Goal: Task Accomplishment & Management: Use online tool/utility

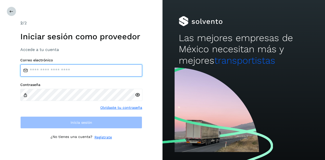
type input "**********"
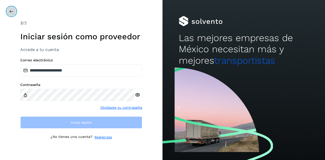
click at [11, 11] on icon at bounding box center [11, 11] width 4 height 4
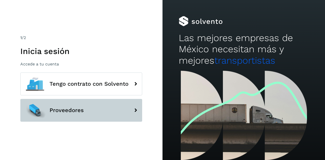
click at [76, 108] on span "Proveedores" at bounding box center [66, 110] width 34 height 6
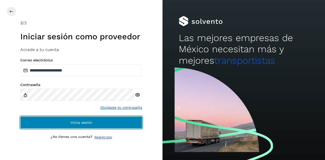
drag, startPoint x: 78, startPoint y: 120, endPoint x: 81, endPoint y: 123, distance: 4.7
click at [78, 120] on button "Inicia sesión" at bounding box center [81, 122] width 122 height 12
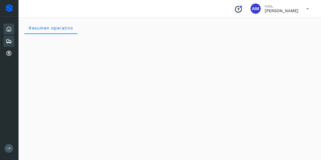
click at [10, 43] on icon at bounding box center [9, 41] width 6 height 6
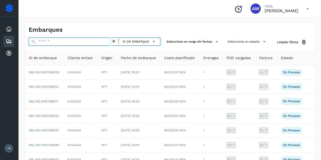
click at [66, 43] on input "text" at bounding box center [70, 42] width 82 height 8
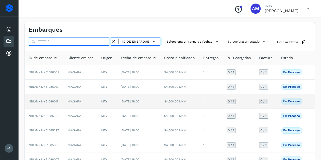
paste input "**********"
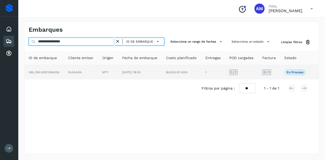
type input "**********"
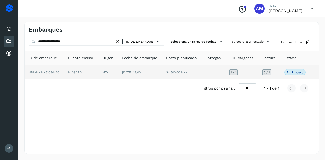
click at [108, 74] on td "MTY" at bounding box center [108, 72] width 20 height 14
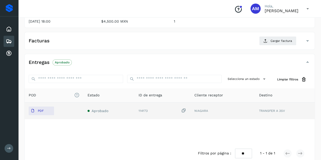
scroll to position [51, 0]
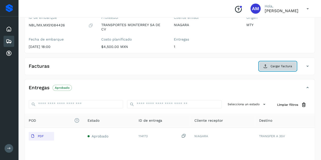
click at [267, 66] on icon at bounding box center [265, 66] width 4 height 4
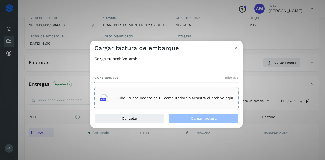
click at [203, 93] on div "Sube un documento de tu computadora o arrastra el archivo aquí" at bounding box center [166, 98] width 133 height 14
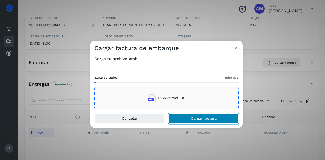
click at [208, 119] on span "Cargar factura" at bounding box center [204, 119] width 26 height 4
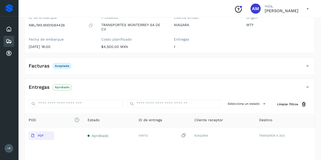
scroll to position [0, 0]
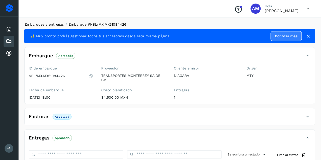
click at [46, 24] on link "Embarques y entregas" at bounding box center [44, 24] width 39 height 4
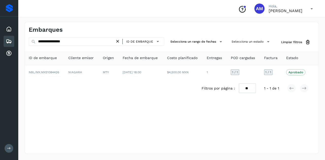
click at [118, 41] on icon at bounding box center [117, 41] width 5 height 5
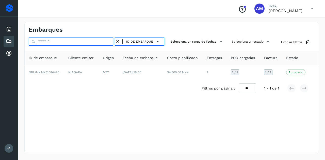
click at [101, 43] on input "text" at bounding box center [72, 42] width 86 height 8
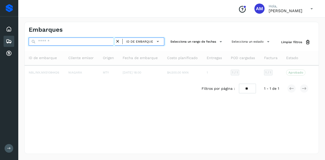
paste input "**********"
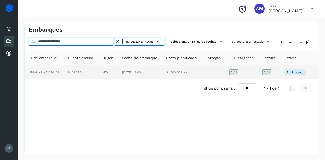
type input "**********"
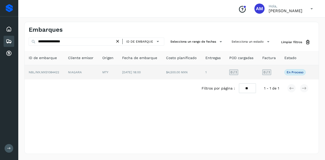
click at [96, 69] on td "NIAGARA" at bounding box center [81, 72] width 34 height 14
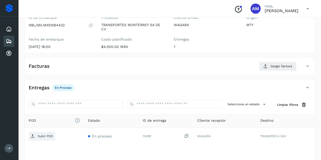
scroll to position [76, 0]
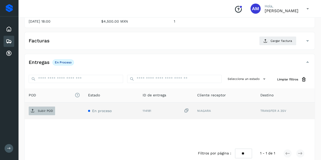
click at [45, 112] on span "Subir POD" at bounding box center [42, 111] width 26 height 8
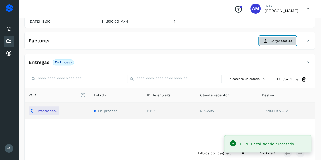
click at [274, 40] on span "Cargar factura" at bounding box center [281, 41] width 22 height 5
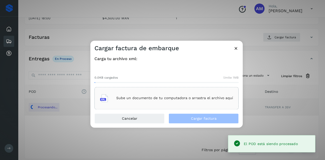
click at [128, 98] on p "Sube un documento de tu computadora o arrastra el archivo aquí" at bounding box center [174, 98] width 117 height 4
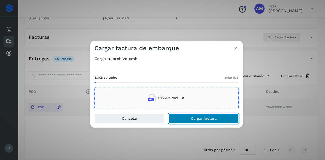
click at [193, 121] on button "Cargar factura" at bounding box center [203, 118] width 70 height 10
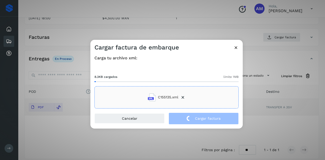
click at [149, 66] on div "Carga tu archivo xml: 8.3KB cargados límite 1MB C155135.xml" at bounding box center [166, 82] width 144 height 53
click at [90, 144] on div "Cargar factura de embarque Carga tu archivo xml: 8.3KB cargados límite 1MB C155…" at bounding box center [162, 80] width 325 height 160
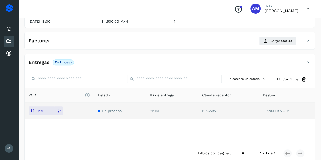
scroll to position [0, 0]
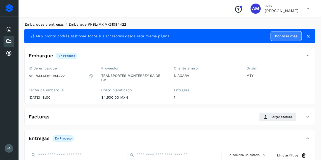
click at [40, 25] on link "Embarques y entregas" at bounding box center [44, 24] width 39 height 4
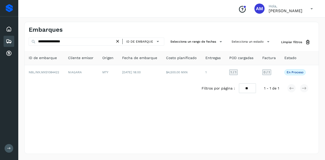
drag, startPoint x: 120, startPoint y: 41, endPoint x: 97, endPoint y: 45, distance: 22.6
click at [120, 41] on icon at bounding box center [117, 41] width 5 height 5
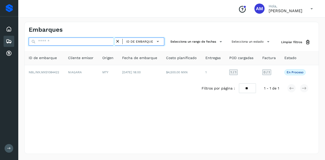
click at [97, 45] on input "text" at bounding box center [72, 42] width 86 height 8
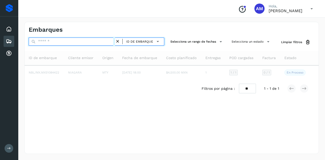
paste input "**********"
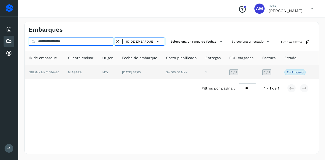
type input "**********"
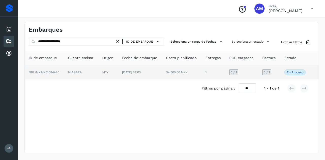
click at [101, 70] on td "MTY" at bounding box center [108, 72] width 20 height 14
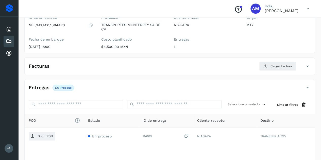
scroll to position [84, 0]
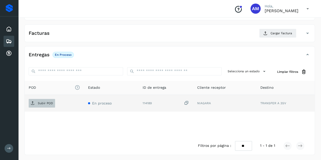
click at [52, 102] on p "Subir POD" at bounding box center [45, 103] width 15 height 4
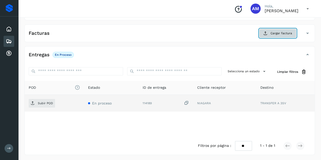
click at [270, 29] on button "Cargar factura" at bounding box center [277, 33] width 37 height 9
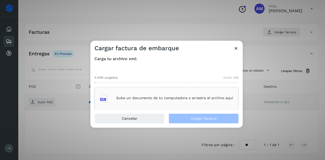
click at [178, 86] on div "0.0KB cargados límite 1MB Sube un documento de tu computadora o arrastra el arc…" at bounding box center [166, 88] width 144 height 42
click at [166, 93] on div "Sube un documento de tu computadora o arrastra el archivo aquí" at bounding box center [166, 98] width 133 height 14
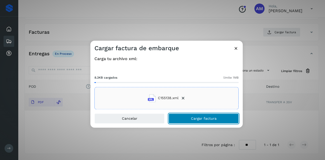
click at [180, 120] on button "Cargar factura" at bounding box center [203, 118] width 70 height 10
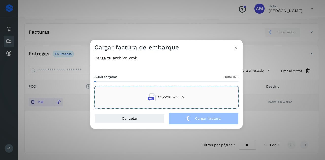
click at [85, 142] on div "Cargar factura de embarque Carga tu archivo xml: 8.3KB cargados límite 1MB C155…" at bounding box center [162, 80] width 325 height 160
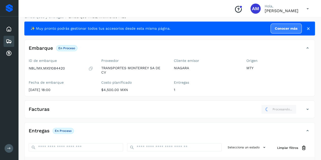
scroll to position [0, 0]
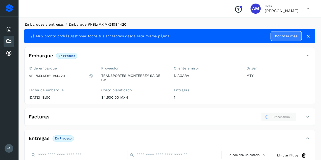
click at [34, 26] on link "Embarques y entregas" at bounding box center [44, 24] width 39 height 4
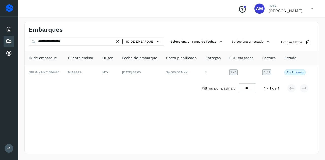
click at [118, 41] on icon at bounding box center [117, 41] width 5 height 5
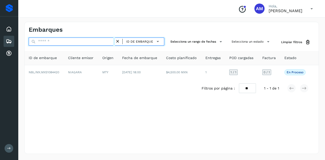
click at [107, 41] on input "text" at bounding box center [72, 42] width 86 height 8
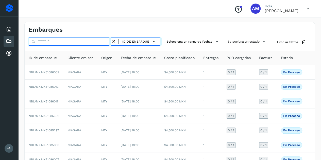
paste input "**********"
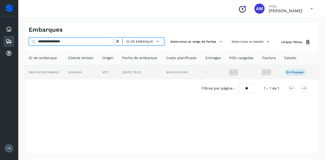
type input "**********"
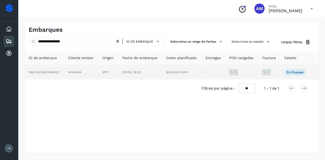
click at [125, 70] on span "[DATE] 18:00" at bounding box center [131, 72] width 19 height 4
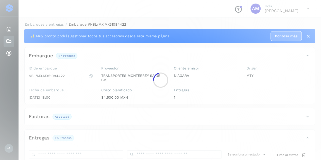
click at [49, 23] on main "Proveedores Inicio Embarques Cuentas por cobrar Salir Conoce nuestros beneficio…" at bounding box center [160, 122] width 321 height 244
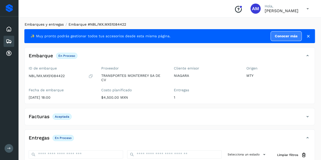
click at [55, 23] on link "Embarques y entregas" at bounding box center [44, 24] width 39 height 4
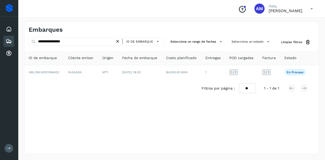
click at [118, 42] on icon at bounding box center [117, 41] width 5 height 5
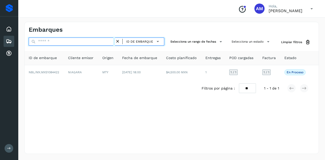
click at [104, 43] on input "text" at bounding box center [72, 42] width 86 height 8
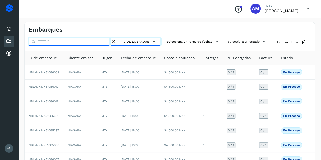
paste input "**********"
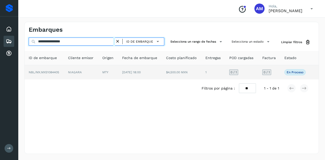
type input "**********"
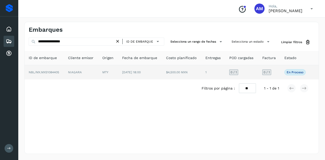
click at [116, 69] on td "MTY" at bounding box center [108, 72] width 20 height 14
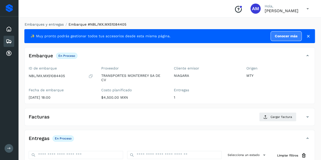
scroll to position [51, 0]
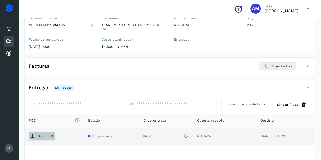
click at [41, 136] on p "Subir POD" at bounding box center [45, 136] width 15 height 4
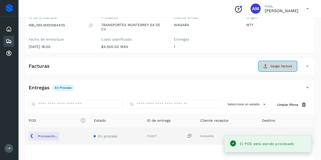
click at [279, 68] on button "Cargar factura" at bounding box center [277, 66] width 37 height 9
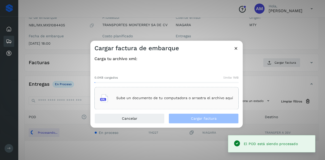
click at [191, 95] on div "Sube un documento de tu computadora o arrastra el archivo aquí" at bounding box center [166, 98] width 133 height 14
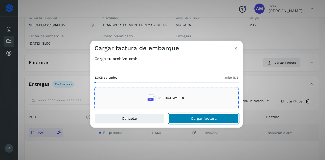
click at [182, 118] on button "Cargar factura" at bounding box center [203, 118] width 70 height 10
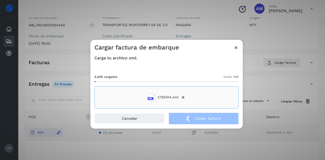
click at [67, 63] on div "Cargar factura de embarque Carga tu archivo xml: 8.3KB cargados límite 1MB C155…" at bounding box center [162, 80] width 325 height 160
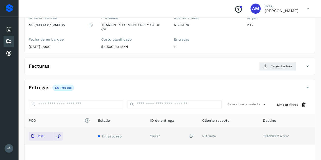
scroll to position [0, 0]
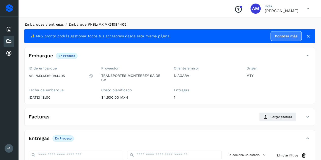
click at [62, 25] on link "Embarques y entregas" at bounding box center [44, 24] width 39 height 4
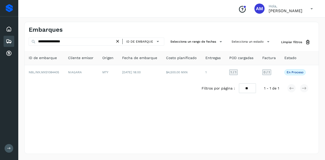
click at [120, 42] on icon at bounding box center [117, 41] width 5 height 5
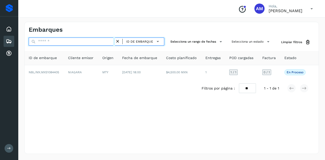
click at [98, 41] on input "text" at bounding box center [72, 42] width 86 height 8
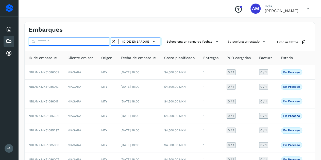
paste input "**********"
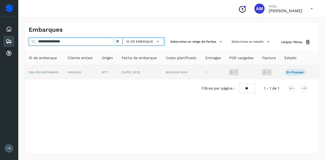
type input "**********"
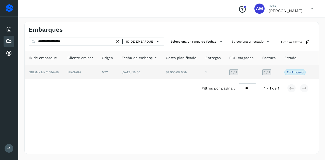
click at [110, 68] on td "MTY" at bounding box center [108, 72] width 20 height 14
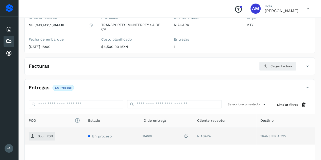
scroll to position [76, 0]
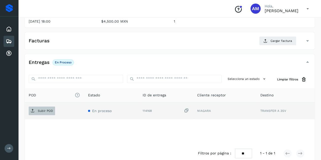
click at [52, 112] on p "Subir POD" at bounding box center [45, 111] width 15 height 4
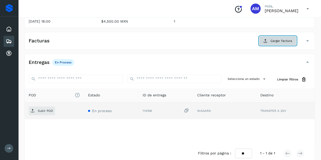
click at [277, 41] on span "Cargar factura" at bounding box center [281, 41] width 22 height 5
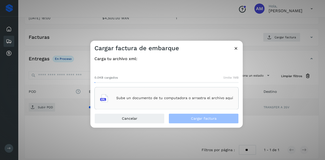
click at [190, 93] on div "Sube un documento de tu computadora o arrastra el archivo aquí" at bounding box center [166, 98] width 133 height 14
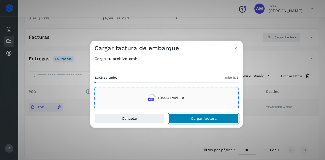
click at [195, 118] on span "Cargar factura" at bounding box center [204, 119] width 26 height 4
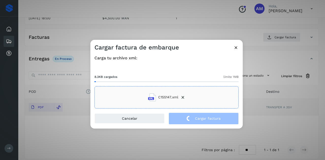
click at [130, 141] on div "Cargar factura de embarque Carga tu archivo xml: 8.3KB cargados límite 1MB C155…" at bounding box center [162, 80] width 325 height 160
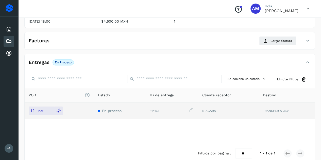
scroll to position [0, 0]
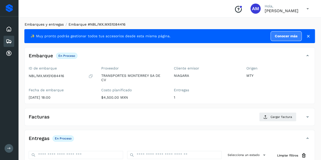
click at [54, 24] on link "Embarques y entregas" at bounding box center [44, 24] width 39 height 4
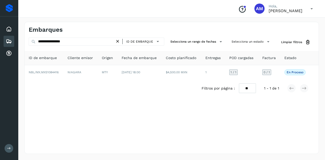
drag, startPoint x: 119, startPoint y: 41, endPoint x: 76, endPoint y: 43, distance: 42.9
click at [118, 41] on icon at bounding box center [117, 41] width 5 height 5
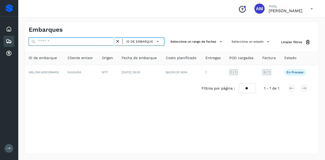
click at [76, 43] on input "text" at bounding box center [72, 42] width 86 height 8
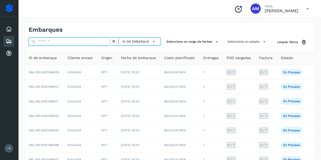
paste input "**********"
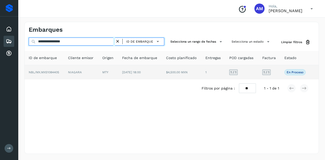
type input "**********"
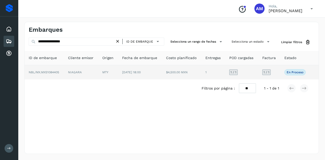
click at [132, 71] on span "[DATE] 18:00" at bounding box center [131, 72] width 19 height 4
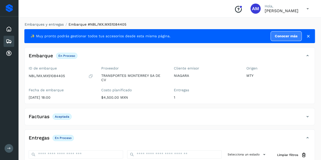
click at [46, 27] on li "Embarques y entregas" at bounding box center [42, 24] width 42 height 5
click at [46, 25] on link "Embarques y entregas" at bounding box center [44, 24] width 39 height 4
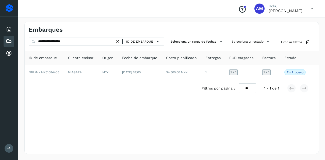
click at [118, 41] on icon at bounding box center [117, 41] width 5 height 5
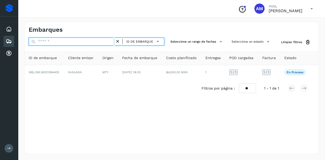
click at [92, 41] on input "text" at bounding box center [72, 42] width 86 height 8
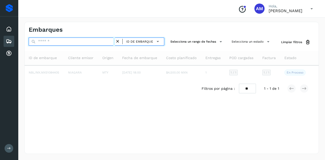
paste input "**********"
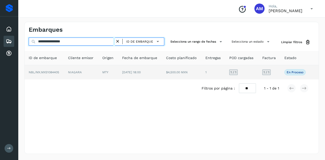
type input "**********"
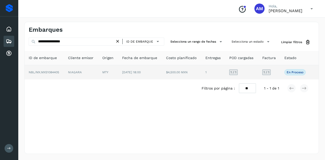
click at [103, 71] on td "MTY" at bounding box center [108, 72] width 20 height 14
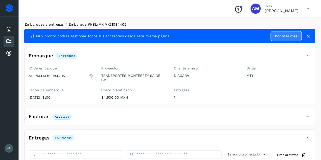
click at [42, 25] on link "Embarques y entregas" at bounding box center [44, 24] width 39 height 4
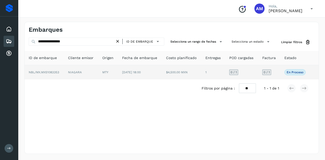
click at [72, 71] on td "NIAGARA" at bounding box center [81, 72] width 34 height 14
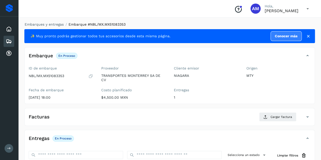
scroll to position [51, 0]
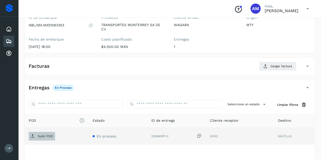
click at [51, 136] on p "Subir POD" at bounding box center [45, 136] width 15 height 4
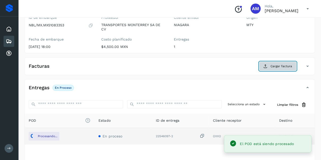
click at [268, 69] on button "Cargar factura" at bounding box center [277, 66] width 37 height 9
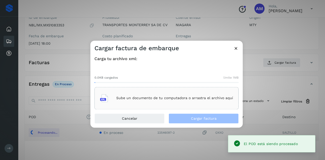
click at [174, 90] on div "Sube un documento de tu computadora o arrastra el archivo aquí" at bounding box center [166, 98] width 144 height 22
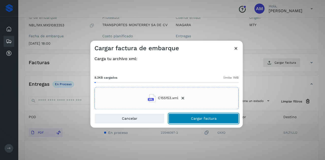
click at [191, 118] on button "Cargar factura" at bounding box center [203, 118] width 70 height 10
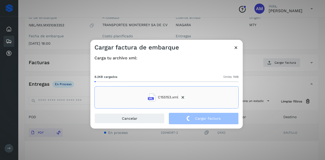
click at [56, 115] on div "Cargar factura de embarque Carga tu archivo xml: 8.3KB cargados límite 1MB C155…" at bounding box center [162, 80] width 325 height 160
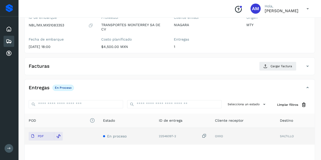
scroll to position [0, 0]
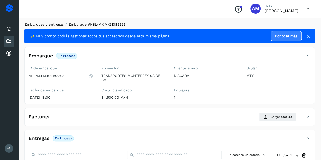
click at [48, 26] on link "Embarques y entregas" at bounding box center [44, 24] width 39 height 4
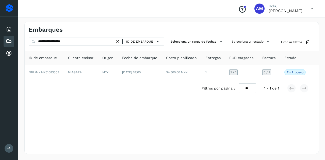
click at [118, 41] on icon at bounding box center [117, 41] width 5 height 5
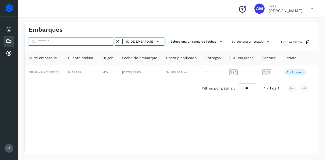
click at [105, 42] on input "text" at bounding box center [72, 42] width 86 height 8
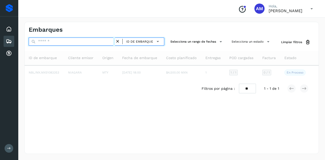
paste input "**********"
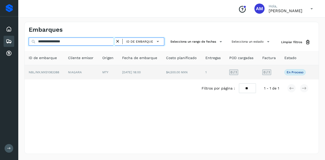
type input "**********"
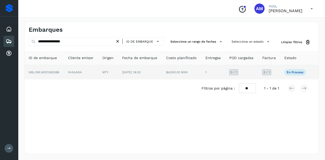
click at [114, 68] on td "MTY" at bounding box center [108, 72] width 20 height 14
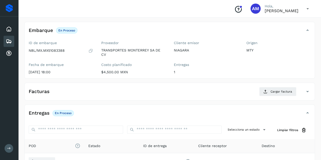
scroll to position [51, 0]
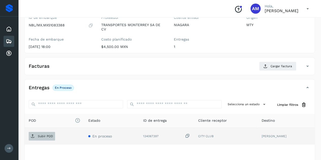
click at [41, 134] on p "Subir POD" at bounding box center [45, 136] width 15 height 4
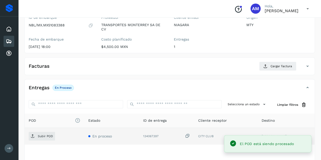
click at [272, 71] on div "Facturas Cargar factura" at bounding box center [170, 68] width 290 height 13
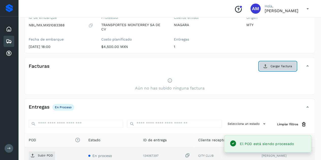
click at [269, 63] on button "Cargar factura" at bounding box center [277, 66] width 37 height 9
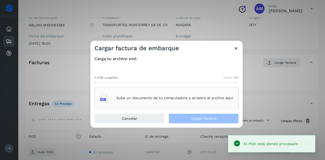
click at [189, 98] on p "Sube un documento de tu computadora o arrastra el archivo aquí" at bounding box center [174, 98] width 117 height 4
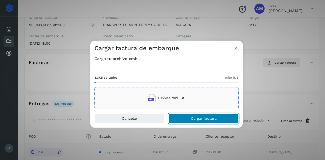
click at [188, 117] on button "Cargar factura" at bounding box center [203, 118] width 70 height 10
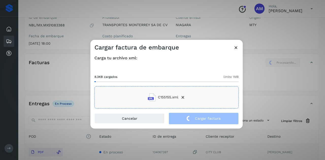
click at [76, 88] on div "Cargar factura de embarque Carga tu archivo xml: 8.3KB cargados límite 1MB C155…" at bounding box center [162, 80] width 325 height 160
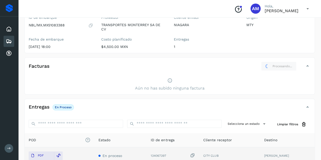
scroll to position [0, 0]
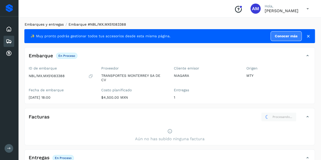
click at [55, 26] on link "Embarques y entregas" at bounding box center [44, 24] width 39 height 4
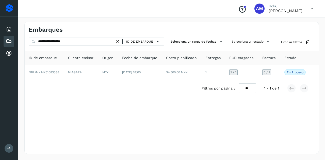
drag, startPoint x: 119, startPoint y: 41, endPoint x: 104, endPoint y: 43, distance: 14.6
click at [118, 41] on icon at bounding box center [117, 41] width 5 height 5
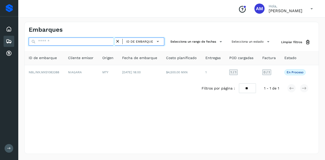
click at [101, 43] on input "text" at bounding box center [72, 42] width 86 height 8
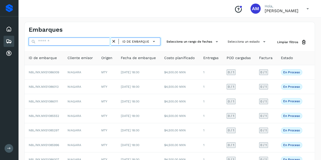
paste input "**********"
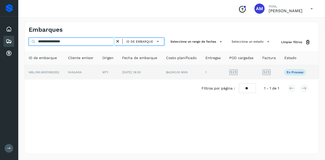
type input "**********"
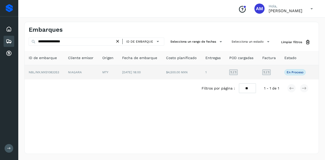
click at [116, 78] on td "MTY" at bounding box center [108, 72] width 20 height 14
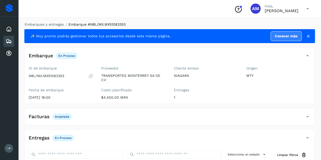
click at [56, 22] on div "Embarques y entregas Embarque #NBL/MX.MX51083353 ✨ Muy pronto podrás gestionar …" at bounding box center [169, 130] width 303 height 228
click at [51, 25] on link "Embarques y entregas" at bounding box center [44, 24] width 39 height 4
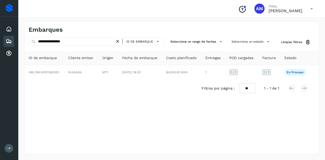
click at [120, 41] on icon at bounding box center [117, 41] width 5 height 5
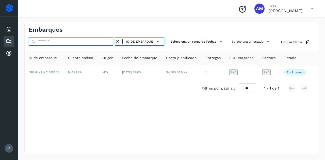
click at [100, 40] on input "text" at bounding box center [72, 42] width 86 height 8
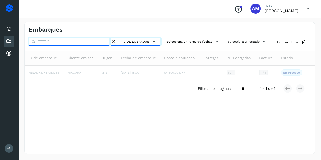
paste input "**********"
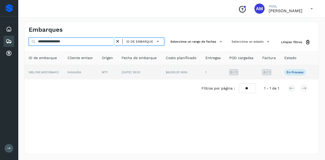
type input "**********"
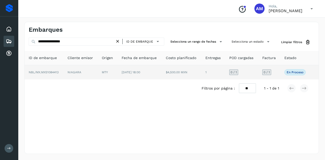
click at [95, 73] on td "NIAGARA" at bounding box center [80, 72] width 34 height 14
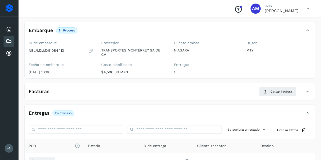
scroll to position [51, 0]
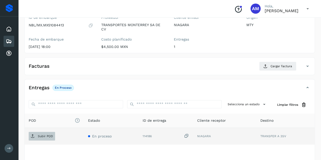
click at [54, 137] on span "Subir POD" at bounding box center [42, 136] width 26 height 8
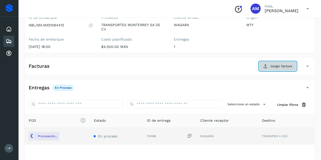
click at [280, 65] on span "Cargar factura" at bounding box center [281, 66] width 22 height 5
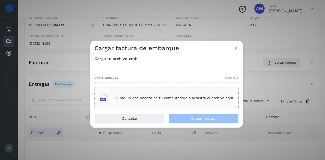
click at [154, 97] on p "Sube un documento de tu computadora o arrastra el archivo aquí" at bounding box center [174, 98] width 117 height 4
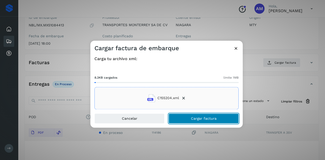
click at [200, 121] on button "Cargar factura" at bounding box center [203, 118] width 70 height 10
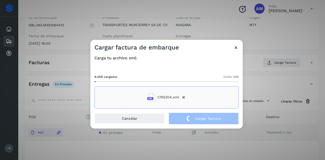
click at [46, 68] on div "Cargar factura de embarque Carga tu archivo xml: 8.3KB cargados límite 1MB C155…" at bounding box center [162, 80] width 325 height 160
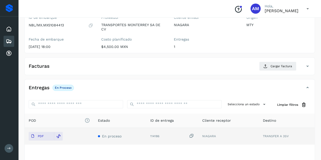
scroll to position [0, 0]
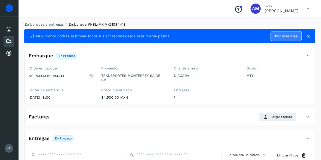
click at [56, 22] on li "Embarques y entregas" at bounding box center [42, 24] width 42 height 5
click at [57, 27] on div "Embarques y entregas Embarque #NBL/MX.MX51084413 ✨ Muy pronto podrás gestionar …" at bounding box center [169, 130] width 290 height 217
click at [59, 21] on div "Embarques y entregas Embarque #NBL/MX.MX51084413 ✨ Muy pronto podrás gestionar …" at bounding box center [169, 130] width 303 height 229
click at [58, 22] on link "Embarques y entregas" at bounding box center [44, 24] width 39 height 4
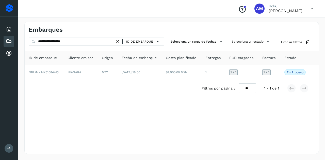
click at [117, 41] on icon at bounding box center [117, 41] width 5 height 5
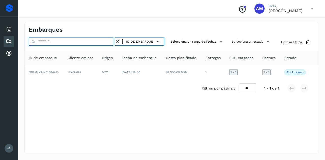
click at [111, 41] on input "text" at bounding box center [72, 42] width 86 height 8
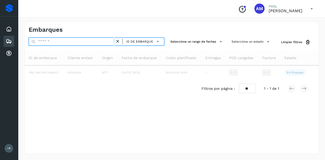
paste input "**********"
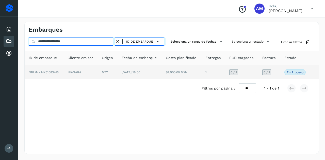
type input "**********"
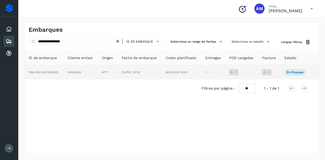
click at [112, 77] on td "MTY" at bounding box center [108, 72] width 20 height 14
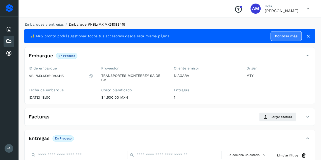
scroll to position [51, 0]
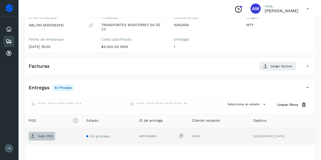
click at [44, 133] on span "Subir POD" at bounding box center [42, 136] width 26 height 8
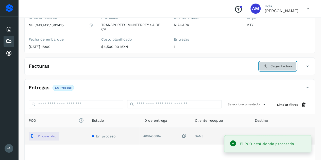
click at [267, 66] on icon at bounding box center [265, 66] width 4 height 4
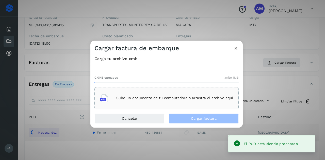
click at [236, 84] on div "0.0KB cargados límite 1MB Sube un documento de tu computadora o arrastra el arc…" at bounding box center [166, 88] width 144 height 42
click at [216, 93] on div "Sube un documento de tu computadora o arrastra el archivo aquí" at bounding box center [166, 98] width 133 height 14
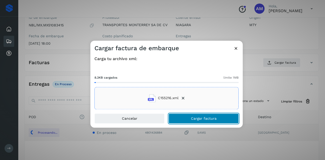
click at [186, 120] on button "Cargar factura" at bounding box center [203, 118] width 70 height 10
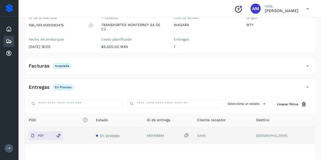
scroll to position [0, 0]
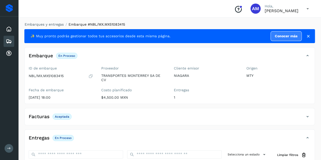
click at [51, 22] on li "Embarques y entregas" at bounding box center [42, 24] width 42 height 5
click at [53, 24] on link "Embarques y entregas" at bounding box center [44, 24] width 39 height 4
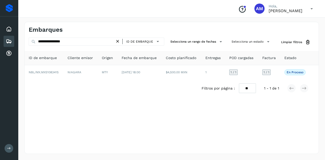
click at [118, 43] on icon at bounding box center [117, 41] width 5 height 5
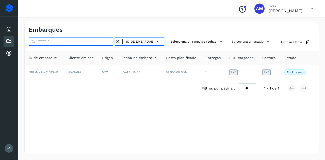
drag, startPoint x: 95, startPoint y: 44, endPoint x: 95, endPoint y: 42, distance: 2.8
click at [95, 44] on input "text" at bounding box center [72, 42] width 86 height 8
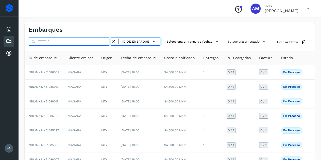
paste input "**********"
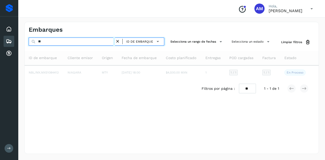
type input "*"
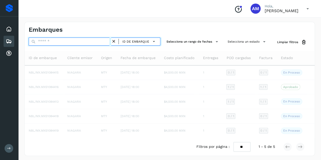
paste input "**********"
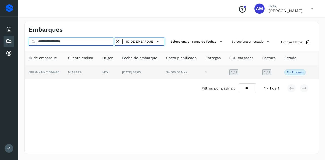
type input "**********"
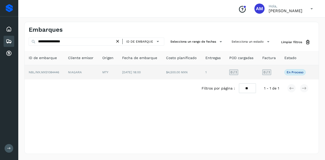
click at [100, 74] on td "MTY" at bounding box center [108, 72] width 20 height 14
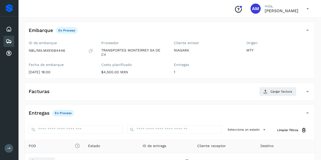
scroll to position [51, 0]
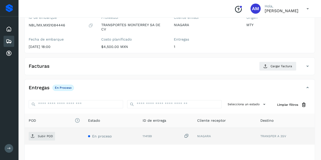
click at [55, 137] on div "Subir POD" at bounding box center [54, 136] width 51 height 9
click at [33, 134] on icon at bounding box center [33, 136] width 4 height 4
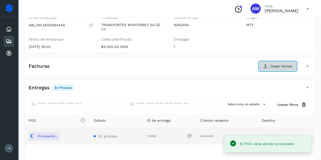
click at [280, 69] on button "Cargar factura" at bounding box center [277, 66] width 37 height 9
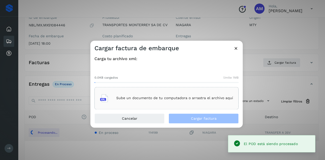
click at [193, 91] on div "Sube un documento de tu computadora o arrastra el archivo aquí" at bounding box center [166, 98] width 144 height 22
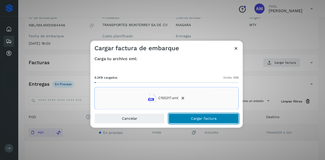
click at [188, 117] on button "Cargar factura" at bounding box center [203, 118] width 70 height 10
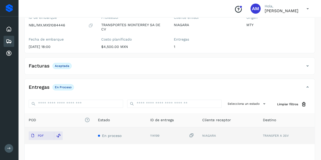
scroll to position [0, 0]
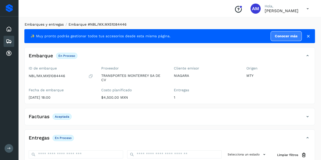
click at [61, 26] on link "Embarques y entregas" at bounding box center [44, 24] width 39 height 4
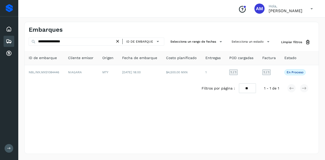
click at [119, 40] on icon at bounding box center [117, 41] width 5 height 5
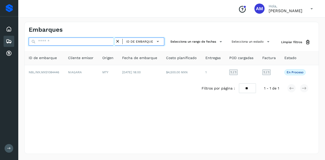
click at [104, 42] on input "text" at bounding box center [72, 42] width 86 height 8
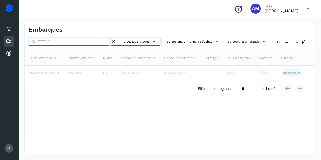
paste input "**********"
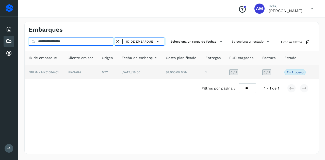
type input "**********"
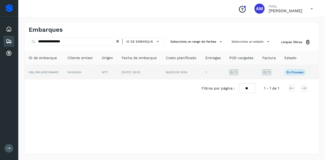
click at [124, 74] on td "[DATE] 18:00" at bounding box center [139, 72] width 44 height 14
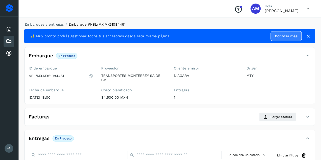
scroll to position [76, 0]
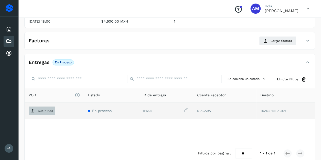
click at [47, 112] on span "Subir POD" at bounding box center [42, 111] width 26 height 8
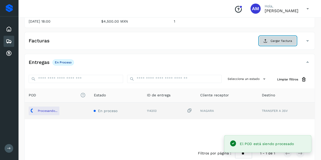
click at [261, 42] on button "Cargar factura" at bounding box center [277, 40] width 37 height 9
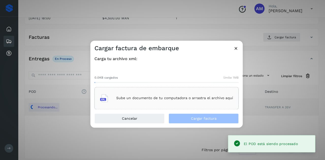
click at [184, 94] on div "Sube un documento de tu computadora o arrastra el archivo aquí" at bounding box center [166, 98] width 133 height 14
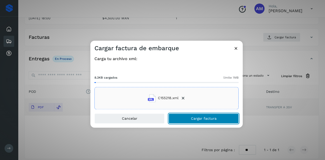
click at [188, 117] on button "Cargar factura" at bounding box center [203, 118] width 70 height 10
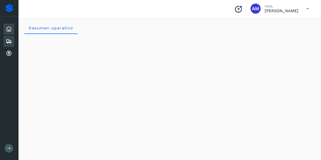
click at [12, 42] on div "Embarques" at bounding box center [9, 41] width 11 height 11
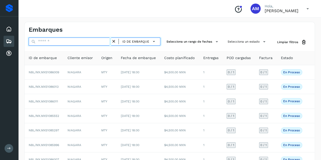
click at [52, 43] on input "text" at bounding box center [70, 42] width 82 height 8
paste input "**********"
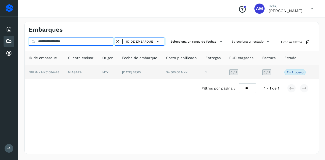
type input "**********"
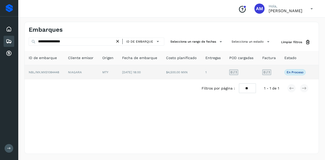
click at [86, 75] on td "NIAGARA" at bounding box center [81, 72] width 34 height 14
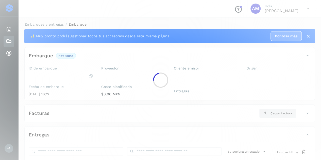
click at [87, 70] on div at bounding box center [160, 80] width 321 height 160
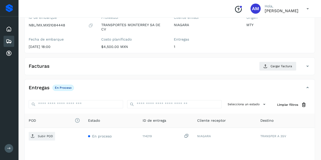
scroll to position [76, 0]
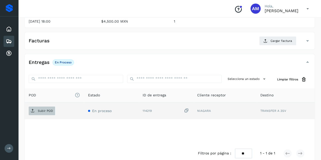
click at [51, 109] on p "Subir POD" at bounding box center [45, 111] width 15 height 4
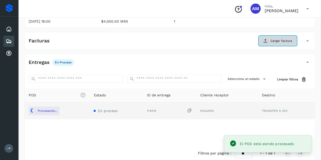
click at [275, 43] on button "Cargar factura" at bounding box center [277, 40] width 37 height 9
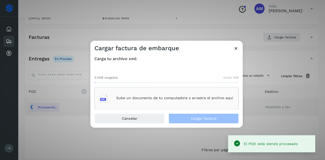
click at [166, 90] on div "Sube un documento de tu computadora o arrastra el archivo aquí" at bounding box center [166, 98] width 144 height 22
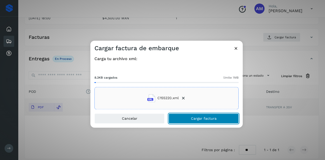
click at [180, 117] on button "Cargar factura" at bounding box center [203, 118] width 70 height 10
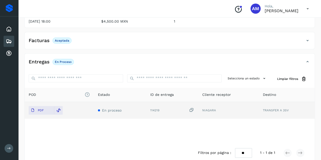
scroll to position [0, 0]
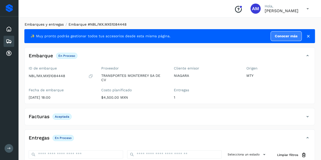
click at [51, 25] on link "Embarques y entregas" at bounding box center [44, 24] width 39 height 4
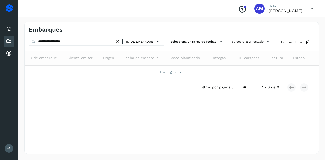
drag, startPoint x: 118, startPoint y: 41, endPoint x: 96, endPoint y: 40, distance: 22.3
click at [118, 41] on icon at bounding box center [117, 41] width 5 height 5
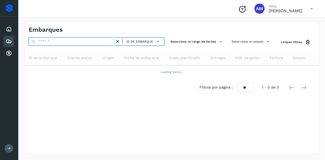
click at [94, 40] on input "text" at bounding box center [72, 42] width 86 height 8
paste input "**********"
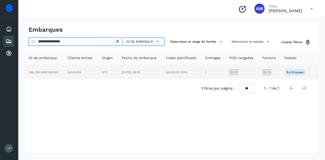
type input "**********"
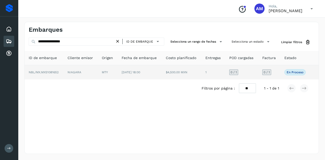
click at [81, 72] on td "NIAGARA" at bounding box center [80, 72] width 34 height 14
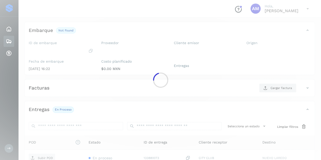
scroll to position [76, 0]
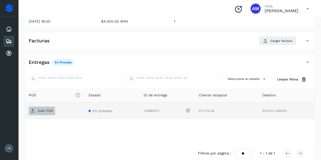
click at [42, 113] on span "Subir POD" at bounding box center [42, 111] width 26 height 8
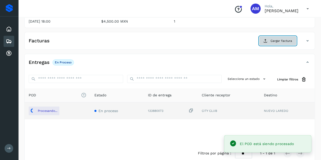
click at [270, 38] on button "Cargar factura" at bounding box center [277, 40] width 37 height 9
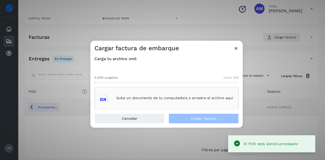
click at [191, 94] on div "Sube un documento de tu computadora o arrastra el archivo aquí" at bounding box center [166, 98] width 133 height 14
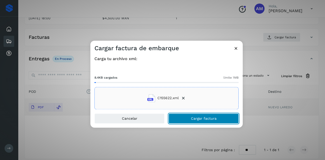
drag, startPoint x: 185, startPoint y: 117, endPoint x: 169, endPoint y: 117, distance: 15.7
click at [185, 117] on button "Cargar factura" at bounding box center [203, 118] width 70 height 10
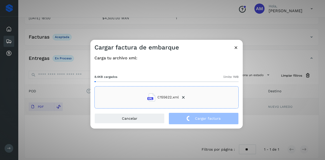
click at [106, 69] on div "8.4KB cargados límite 1MB C155622.xml" at bounding box center [166, 87] width 144 height 42
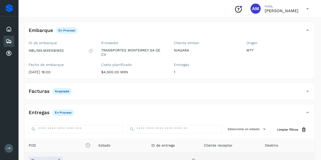
scroll to position [0, 0]
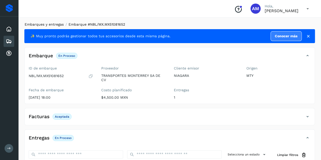
click at [60, 25] on link "Embarques y entregas" at bounding box center [44, 24] width 39 height 4
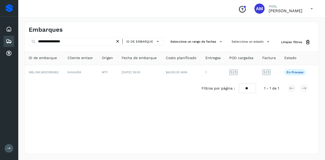
click at [120, 43] on icon at bounding box center [117, 41] width 5 height 5
click at [117, 43] on icon at bounding box center [117, 41] width 5 height 5
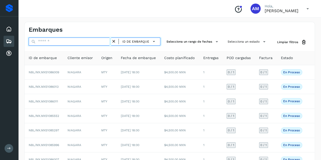
click at [100, 41] on input "text" at bounding box center [70, 42] width 82 height 8
paste input "**********"
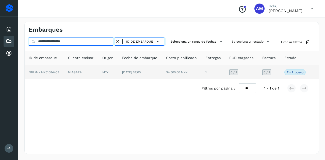
type input "**********"
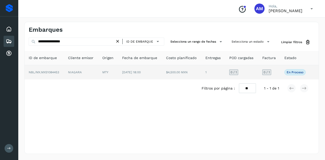
click at [92, 74] on td "NIAGARA" at bounding box center [81, 72] width 34 height 14
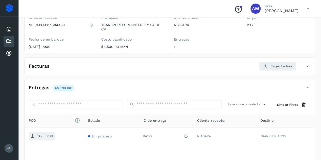
scroll to position [76, 0]
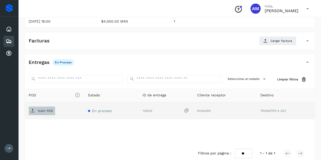
click at [50, 111] on p "Subir POD" at bounding box center [45, 111] width 15 height 4
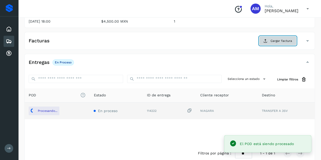
click at [269, 42] on button "Cargar factura" at bounding box center [277, 40] width 37 height 9
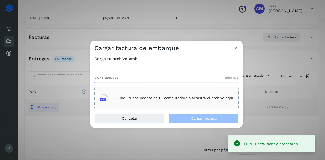
click at [174, 95] on div "Sube un documento de tu computadora o arrastra el archivo aquí" at bounding box center [166, 98] width 133 height 14
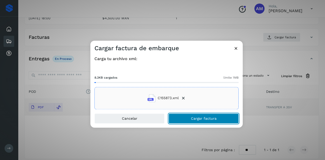
click at [186, 121] on button "Cargar factura" at bounding box center [203, 118] width 70 height 10
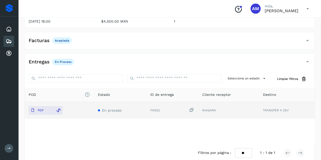
scroll to position [0, 0]
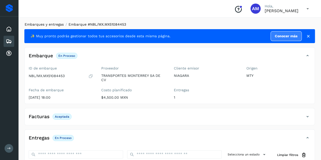
click at [42, 23] on link "Embarques y entregas" at bounding box center [44, 24] width 39 height 4
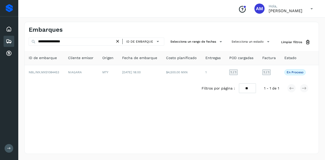
drag, startPoint x: 119, startPoint y: 41, endPoint x: 96, endPoint y: 42, distance: 23.6
click at [119, 41] on icon at bounding box center [117, 41] width 5 height 5
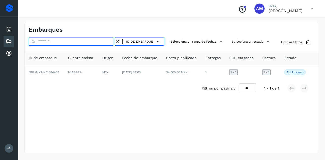
click at [96, 42] on input "text" at bounding box center [72, 42] width 86 height 8
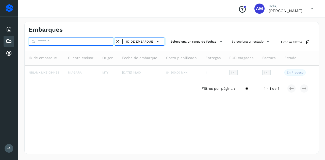
paste input "**********"
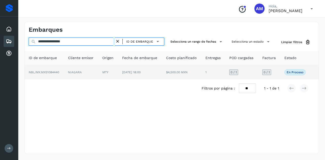
type input "**********"
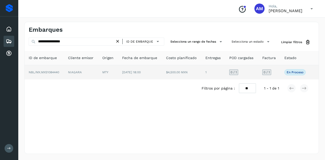
click at [77, 75] on td "NIAGARA" at bounding box center [81, 72] width 34 height 14
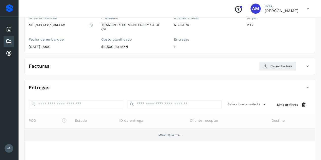
scroll to position [76, 0]
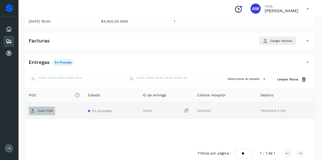
click at [52, 112] on p "Subir POD" at bounding box center [45, 111] width 15 height 4
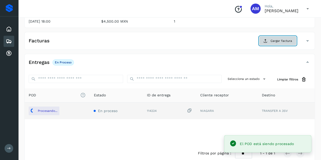
click at [275, 39] on span "Cargar factura" at bounding box center [281, 41] width 22 height 5
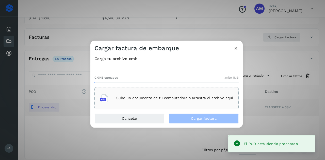
click at [180, 93] on div "Sube un documento de tu computadora o arrastra el archivo aquí" at bounding box center [166, 98] width 133 height 14
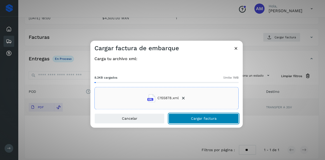
click at [183, 120] on button "Cargar factura" at bounding box center [203, 118] width 70 height 10
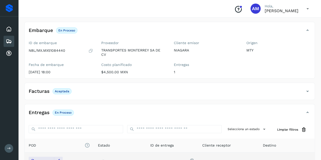
scroll to position [0, 0]
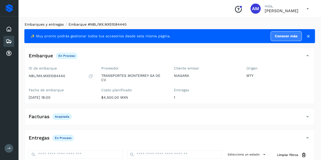
click at [48, 26] on link "Embarques y entregas" at bounding box center [44, 24] width 39 height 4
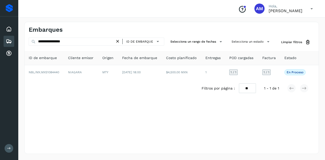
click at [117, 41] on icon at bounding box center [117, 41] width 5 height 5
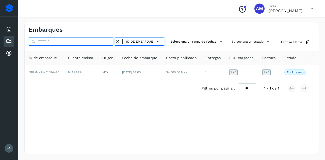
click at [101, 41] on input "text" at bounding box center [72, 42] width 86 height 8
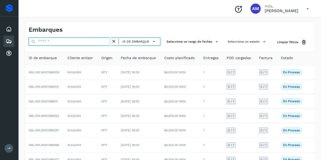
paste input "**********"
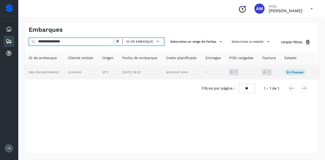
type input "**********"
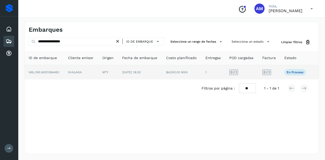
click at [100, 72] on td "MTY" at bounding box center [108, 72] width 20 height 14
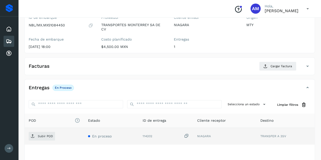
scroll to position [76, 0]
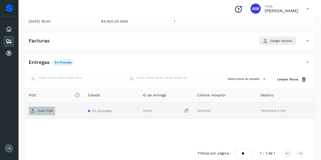
click at [51, 112] on p "Subir POD" at bounding box center [45, 111] width 15 height 4
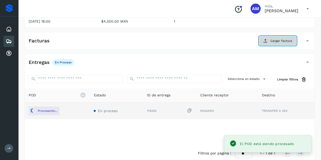
click at [277, 42] on span "Cargar factura" at bounding box center [281, 41] width 22 height 5
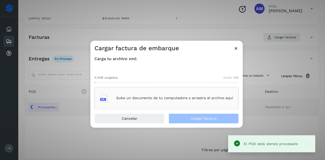
click at [131, 96] on p "Sube un documento de tu computadora o arrastra el archivo aquí" at bounding box center [174, 98] width 117 height 4
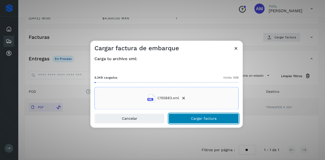
click at [183, 119] on button "Cargar factura" at bounding box center [203, 118] width 70 height 10
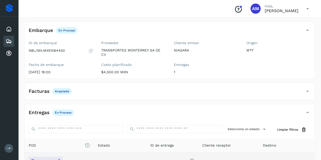
scroll to position [0, 0]
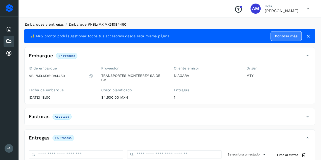
click at [59, 26] on link "Embarques y entregas" at bounding box center [44, 24] width 39 height 4
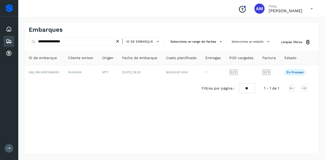
drag, startPoint x: 119, startPoint y: 43, endPoint x: 105, endPoint y: 43, distance: 13.7
click at [119, 43] on icon at bounding box center [117, 41] width 5 height 5
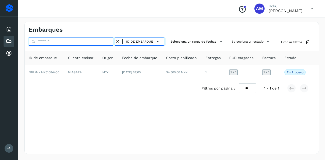
click at [105, 43] on input "text" at bounding box center [72, 42] width 86 height 8
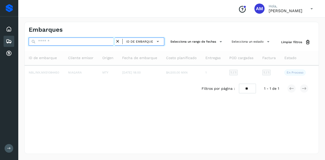
paste input "**********"
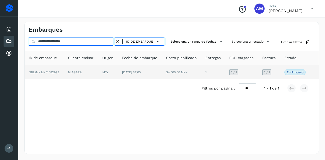
type input "**********"
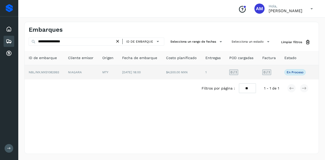
click at [92, 74] on td "NIAGARA" at bounding box center [81, 72] width 34 height 14
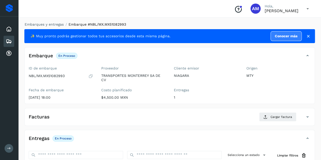
scroll to position [51, 0]
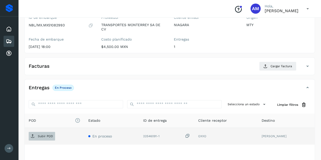
click at [45, 137] on p "Subir POD" at bounding box center [45, 136] width 15 height 4
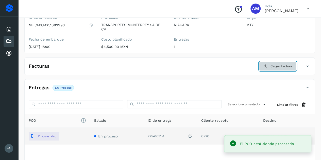
click at [274, 68] on span "Cargar factura" at bounding box center [281, 66] width 22 height 5
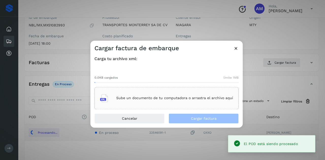
click at [201, 90] on div "Sube un documento de tu computadora o arrastra el archivo aquí" at bounding box center [166, 98] width 144 height 22
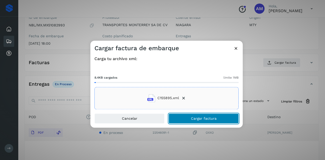
click at [193, 120] on span "Cargar factura" at bounding box center [204, 119] width 26 height 4
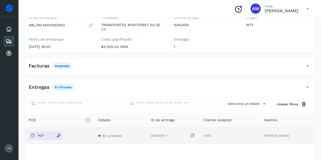
scroll to position [0, 0]
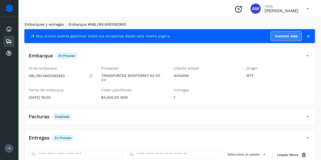
click at [58, 25] on link "Embarques y entregas" at bounding box center [44, 24] width 39 height 4
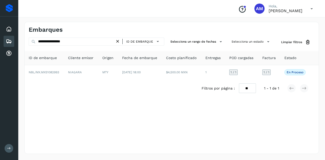
click at [118, 41] on icon at bounding box center [117, 41] width 5 height 5
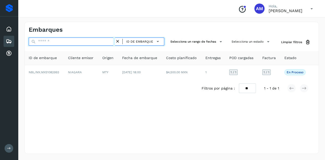
click at [112, 42] on input "text" at bounding box center [72, 42] width 86 height 8
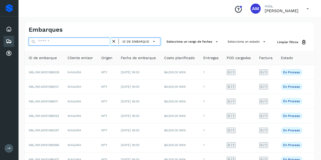
paste input "**********"
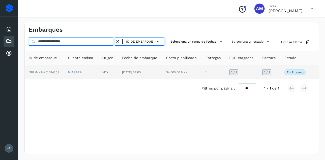
type input "**********"
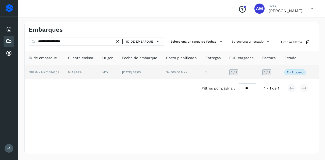
click at [83, 69] on td "NIAGARA" at bounding box center [81, 72] width 34 height 14
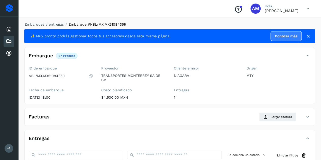
scroll to position [51, 0]
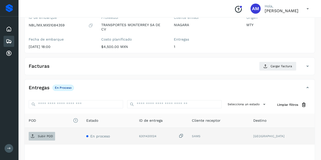
click at [42, 132] on span "Subir POD" at bounding box center [42, 136] width 26 height 8
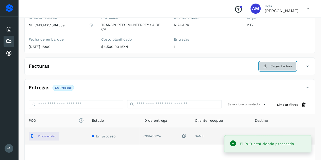
click at [272, 65] on span "Cargar factura" at bounding box center [281, 66] width 22 height 5
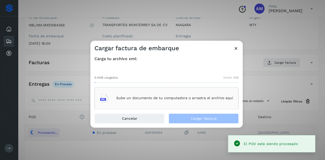
click at [184, 106] on div "Sube un documento de tu computadora o arrastra el archivo aquí" at bounding box center [166, 98] width 144 height 22
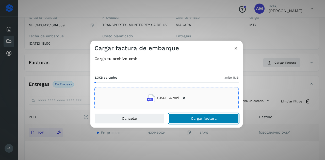
click at [199, 115] on button "Cargar factura" at bounding box center [203, 118] width 70 height 10
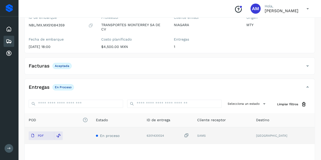
scroll to position [0, 0]
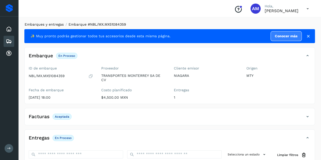
click at [61, 25] on link "Embarques y entregas" at bounding box center [44, 24] width 39 height 4
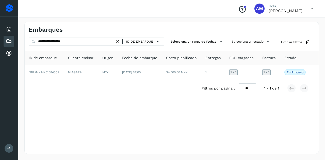
click at [118, 41] on icon at bounding box center [117, 41] width 5 height 5
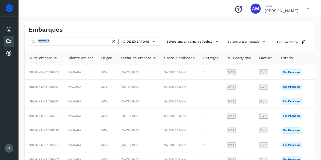
click at [98, 46] on div "ID de embarque" at bounding box center [95, 42] width 132 height 9
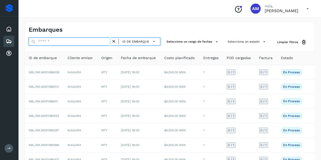
click at [98, 42] on input "text" at bounding box center [70, 42] width 82 height 8
paste input "**********"
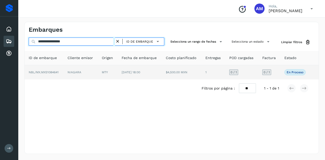
type input "**********"
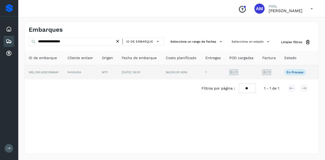
click at [93, 74] on td "NIAGARA" at bounding box center [80, 72] width 34 height 14
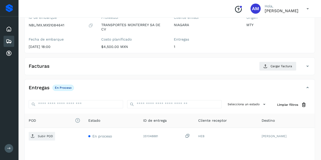
scroll to position [76, 0]
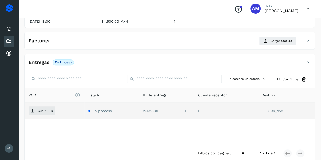
click at [50, 114] on td "Subir POD" at bounding box center [55, 110] width 60 height 17
click at [45, 113] on span "Subir POD" at bounding box center [42, 111] width 26 height 8
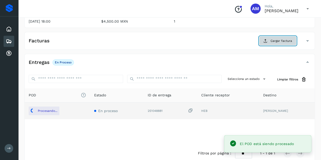
click at [269, 38] on button "Cargar factura" at bounding box center [277, 40] width 37 height 9
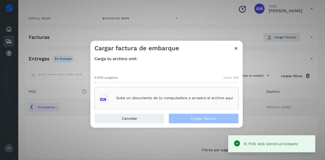
click at [158, 92] on div "Sube un documento de tu computadora o arrastra el archivo aquí" at bounding box center [166, 98] width 133 height 14
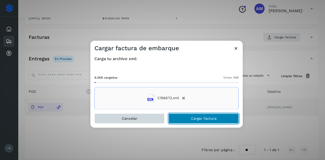
drag, startPoint x: 187, startPoint y: 119, endPoint x: 112, endPoint y: 121, distance: 75.4
click at [187, 119] on button "Cargar factura" at bounding box center [203, 118] width 70 height 10
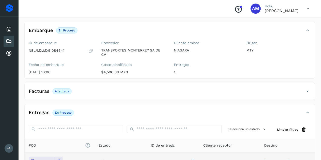
scroll to position [0, 0]
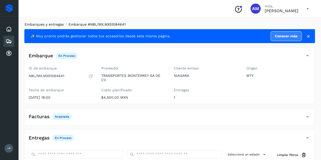
click at [51, 24] on link "Embarques y entregas" at bounding box center [44, 24] width 39 height 4
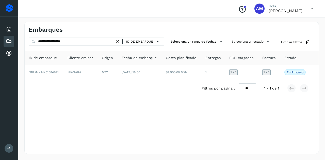
drag, startPoint x: 119, startPoint y: 41, endPoint x: 101, endPoint y: 43, distance: 18.7
click at [119, 41] on icon at bounding box center [117, 41] width 5 height 5
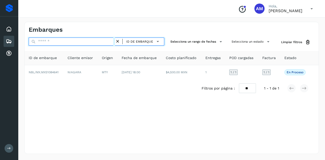
click at [100, 43] on input "text" at bounding box center [72, 42] width 86 height 8
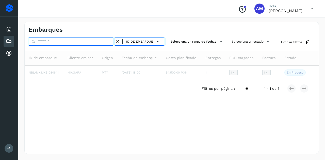
paste input "**********"
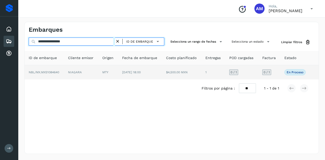
type input "**********"
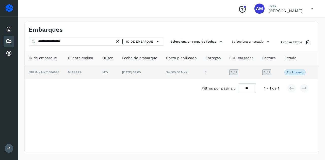
click at [95, 74] on td "NIAGARA" at bounding box center [81, 72] width 34 height 14
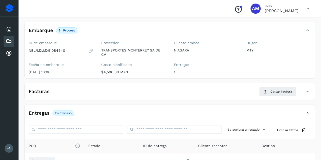
scroll to position [51, 0]
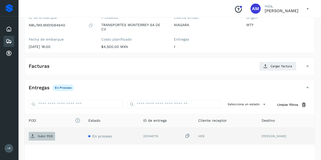
click at [50, 137] on p "Subir POD" at bounding box center [45, 136] width 15 height 4
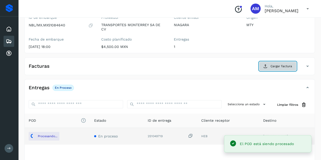
click at [274, 67] on span "Cargar factura" at bounding box center [281, 66] width 22 height 5
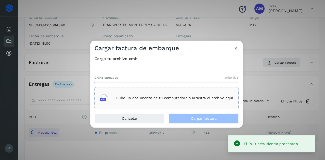
click at [176, 92] on div "Sube un documento de tu computadora o arrastra el archivo aquí" at bounding box center [166, 98] width 133 height 14
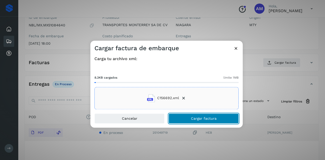
click at [203, 118] on span "Cargar factura" at bounding box center [204, 119] width 26 height 4
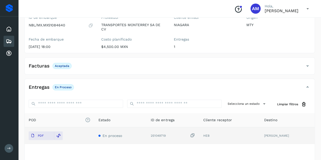
scroll to position [0, 0]
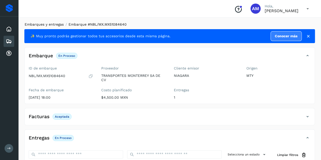
click at [59, 22] on link "Embarques y entregas" at bounding box center [44, 24] width 39 height 4
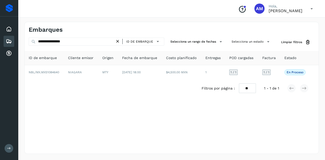
click at [118, 41] on icon at bounding box center [117, 41] width 5 height 5
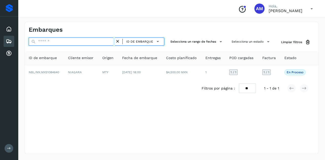
click at [109, 40] on input "text" at bounding box center [72, 42] width 86 height 8
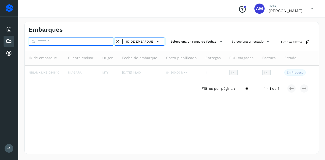
paste input "**********"
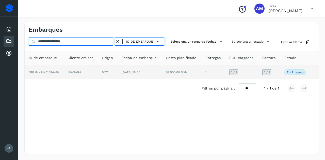
type input "**********"
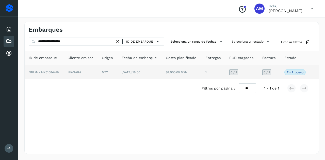
click at [124, 73] on span "[DATE] 18:00" at bounding box center [130, 72] width 19 height 4
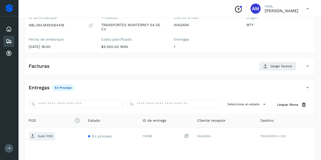
scroll to position [76, 0]
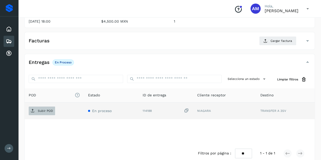
click at [52, 111] on p "Subir POD" at bounding box center [45, 111] width 15 height 4
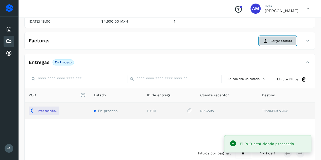
click at [265, 39] on icon at bounding box center [265, 41] width 4 height 4
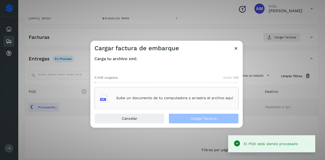
click at [178, 82] on div at bounding box center [166, 82] width 144 height 1
click at [171, 91] on div "Sube un documento de tu computadora o arrastra el archivo aquí" at bounding box center [166, 98] width 144 height 22
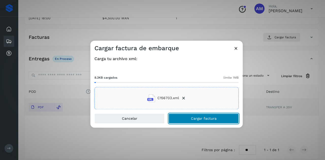
click at [196, 117] on span "Cargar factura" at bounding box center [204, 119] width 26 height 4
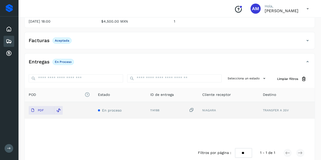
scroll to position [0, 0]
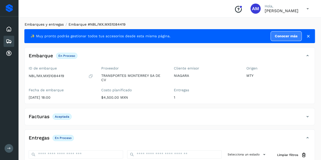
click at [47, 25] on link "Embarques y entregas" at bounding box center [44, 24] width 39 height 4
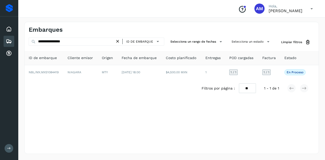
drag, startPoint x: 119, startPoint y: 41, endPoint x: 98, endPoint y: 42, distance: 20.8
click at [119, 41] on icon at bounding box center [117, 41] width 5 height 5
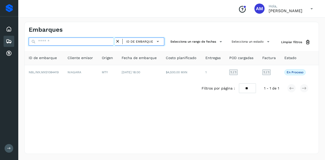
click at [98, 42] on input "text" at bounding box center [72, 42] width 86 height 8
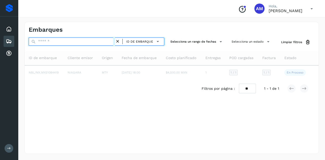
paste input "**********"
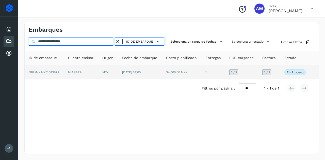
type input "**********"
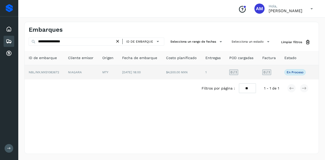
click at [103, 73] on td "MTY" at bounding box center [108, 72] width 20 height 14
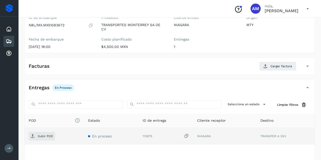
scroll to position [76, 0]
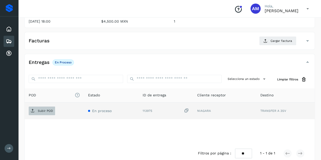
click at [44, 110] on p "Subir POD" at bounding box center [45, 111] width 15 height 4
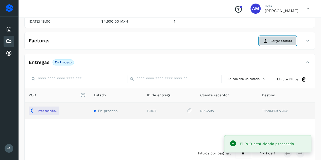
click at [273, 42] on span "Cargar factura" at bounding box center [281, 41] width 22 height 5
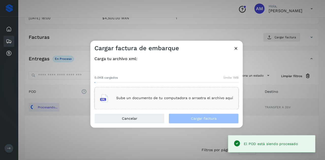
click at [170, 90] on div "Sube un documento de tu computadora o arrastra el archivo aquí" at bounding box center [166, 98] width 144 height 22
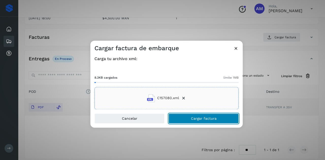
click at [187, 120] on button "Cargar factura" at bounding box center [203, 118] width 70 height 10
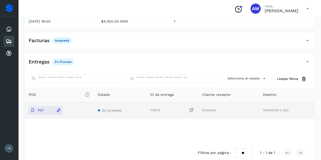
scroll to position [0, 0]
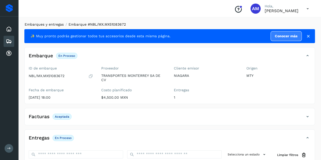
click at [43, 25] on link "Embarques y entregas" at bounding box center [44, 24] width 39 height 4
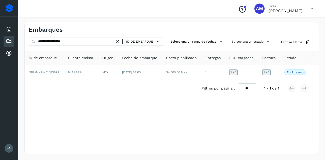
click at [117, 43] on icon at bounding box center [117, 41] width 5 height 5
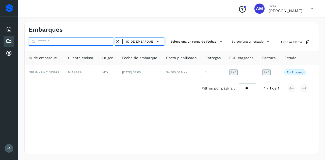
click at [93, 43] on input "text" at bounding box center [72, 42] width 86 height 8
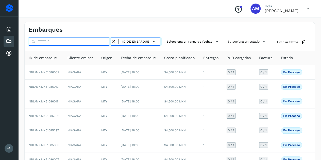
paste input "**********"
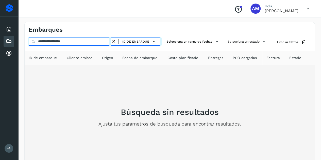
type input "**********"
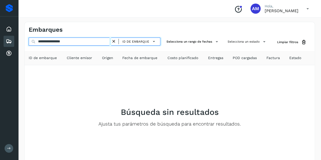
click at [111, 41] on input "**********" at bounding box center [70, 42] width 82 height 8
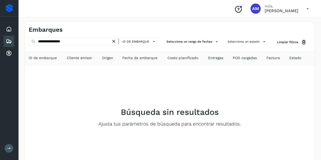
click at [116, 41] on icon at bounding box center [113, 41] width 5 height 5
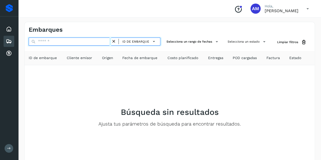
click at [100, 41] on input "text" at bounding box center [70, 42] width 82 height 8
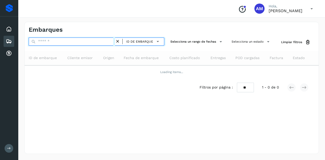
paste input "**********"
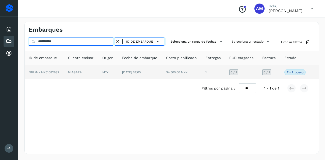
type input "**********"
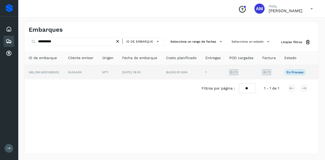
click at [89, 74] on td "NIAGARA" at bounding box center [81, 72] width 34 height 14
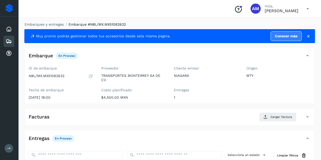
scroll to position [51, 0]
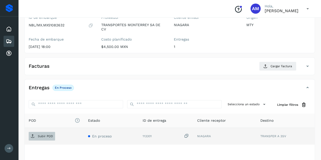
click at [46, 136] on p "Subir POD" at bounding box center [45, 136] width 15 height 4
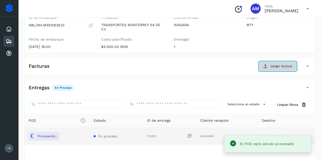
click at [281, 66] on span "Cargar factura" at bounding box center [281, 66] width 22 height 5
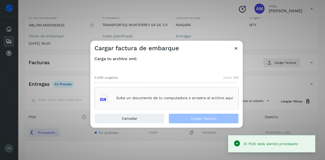
click at [197, 93] on div "Sube un documento de tu computadora o arrastra el archivo aquí" at bounding box center [166, 98] width 133 height 14
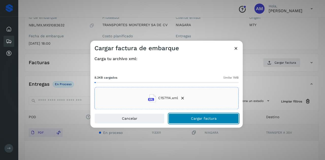
click at [203, 118] on span "Cargar factura" at bounding box center [204, 119] width 26 height 4
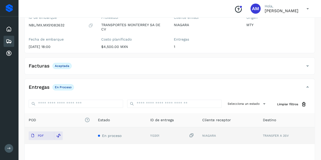
scroll to position [0, 0]
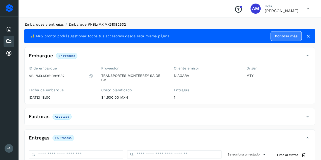
click at [57, 25] on link "Embarques y entregas" at bounding box center [44, 24] width 39 height 4
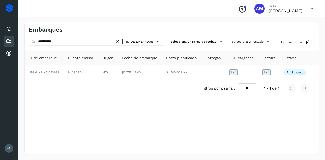
click at [118, 42] on icon at bounding box center [117, 41] width 5 height 5
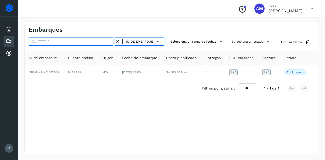
click at [98, 41] on input "text" at bounding box center [72, 42] width 86 height 8
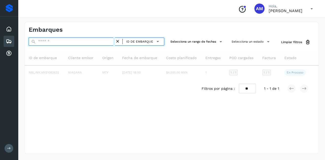
paste input "**********"
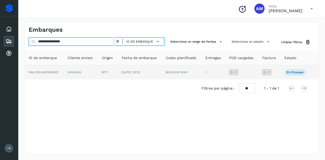
type input "**********"
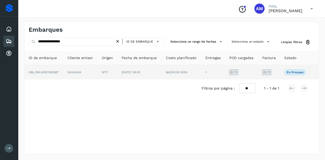
click at [91, 69] on td "NIAGARA" at bounding box center [80, 72] width 34 height 14
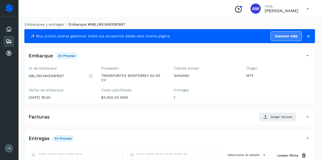
scroll to position [51, 0]
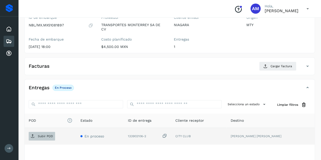
click at [37, 134] on span "Subir POD" at bounding box center [42, 136] width 26 height 8
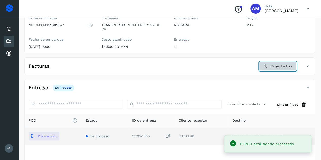
click at [266, 62] on button "Cargar factura" at bounding box center [277, 66] width 37 height 9
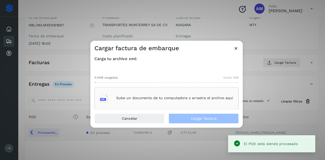
click at [201, 95] on div "Sube un documento de tu computadora o arrastra el archivo aquí" at bounding box center [166, 98] width 133 height 14
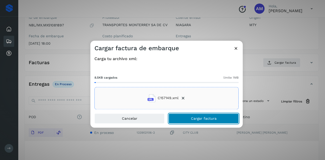
click at [201, 117] on span "Cargar factura" at bounding box center [204, 119] width 26 height 4
